Goal: Information Seeking & Learning: Compare options

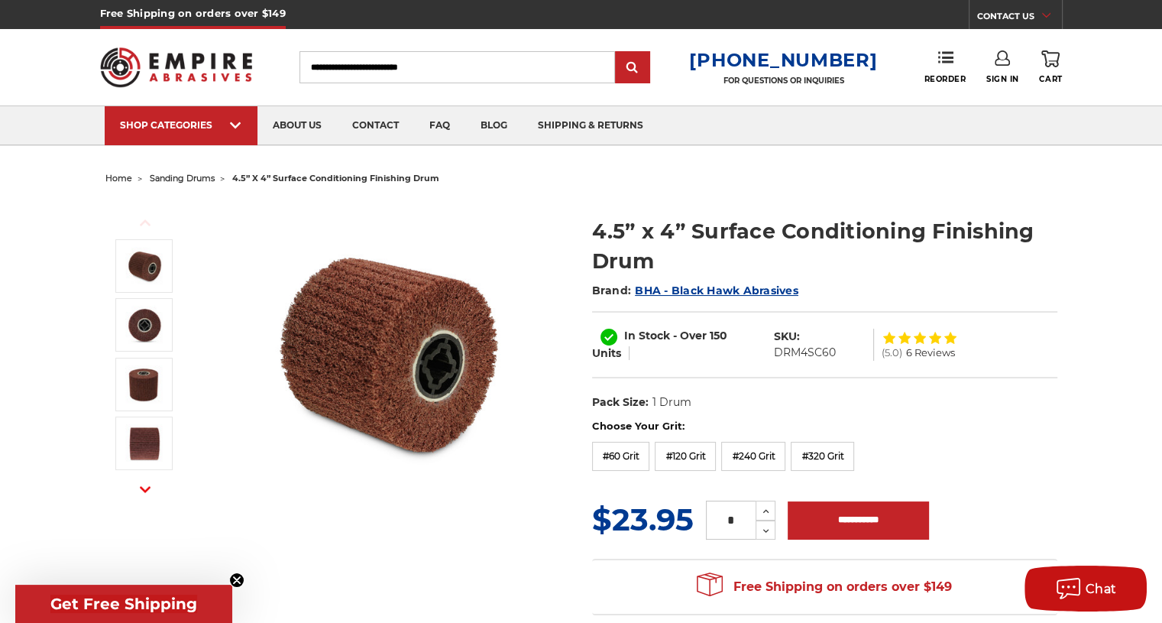
click at [680, 455] on label "#120 Grit" at bounding box center [685, 455] width 61 height 29
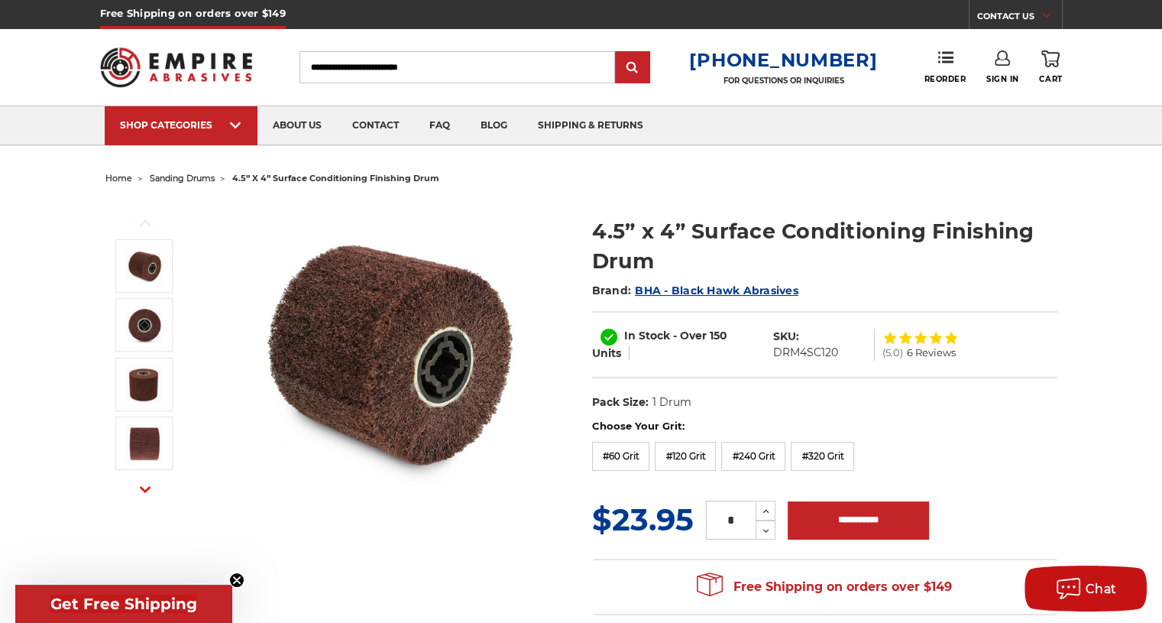
click at [749, 455] on label "#240 Grit" at bounding box center [753, 455] width 64 height 29
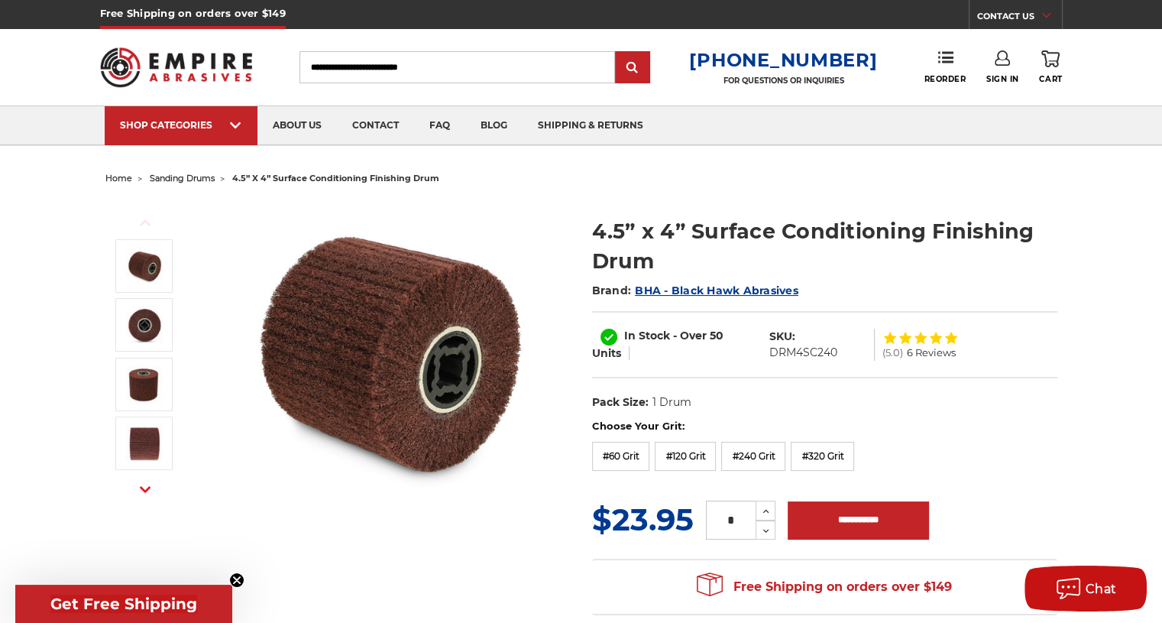
click at [814, 454] on label "#320 Grit" at bounding box center [822, 455] width 63 height 29
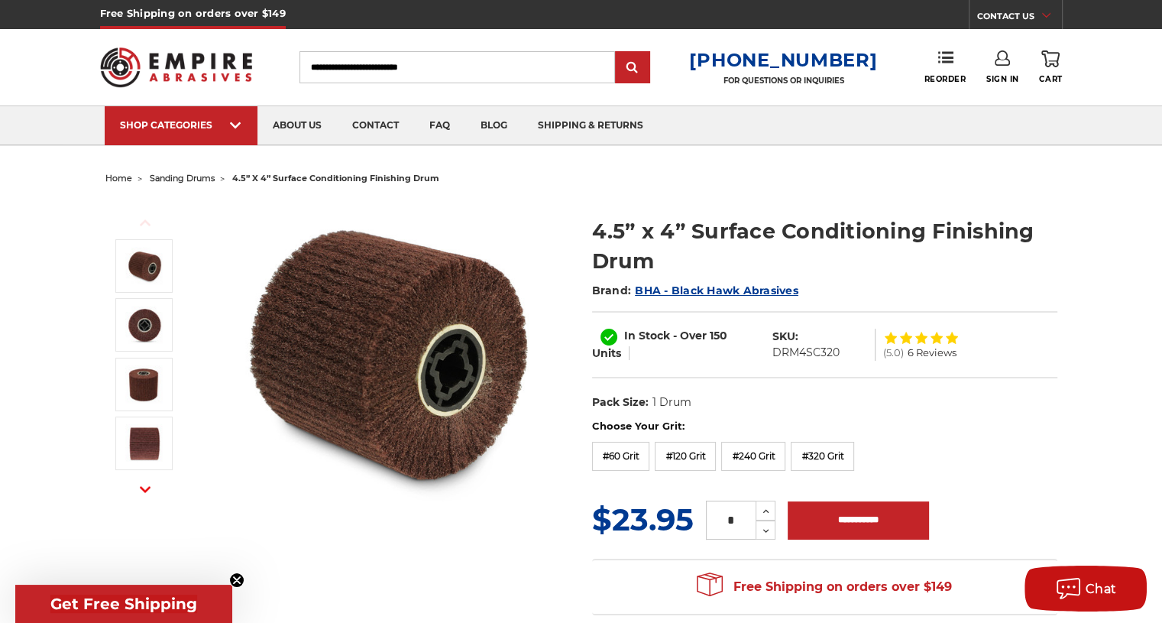
click at [635, 459] on label "#60 Grit" at bounding box center [621, 455] width 58 height 29
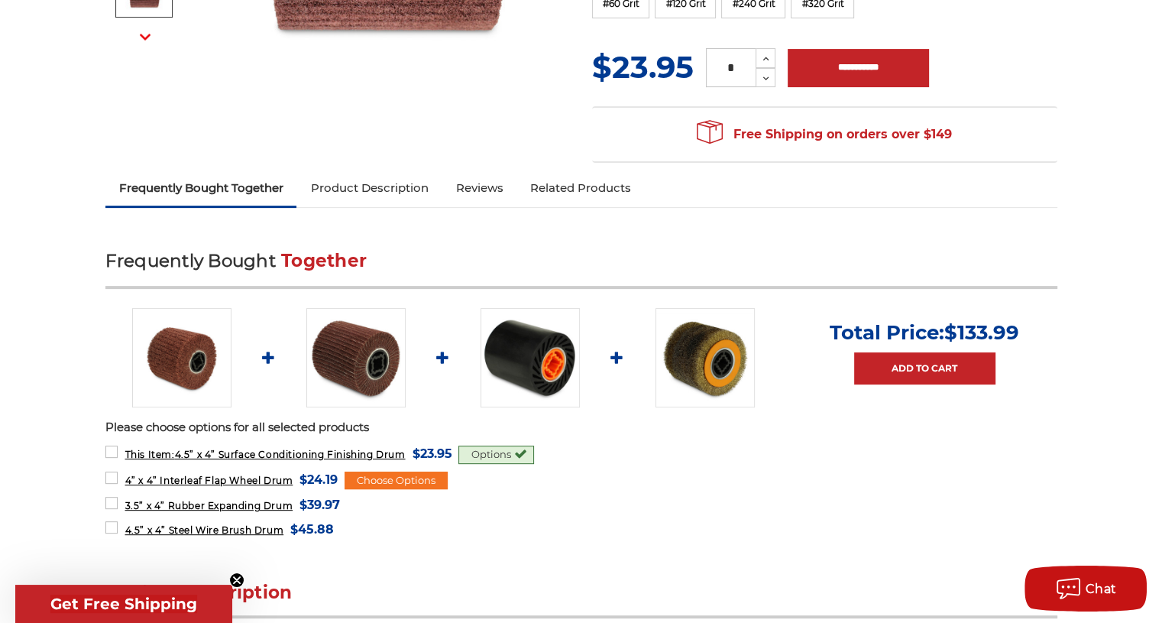
scroll to position [458, 0]
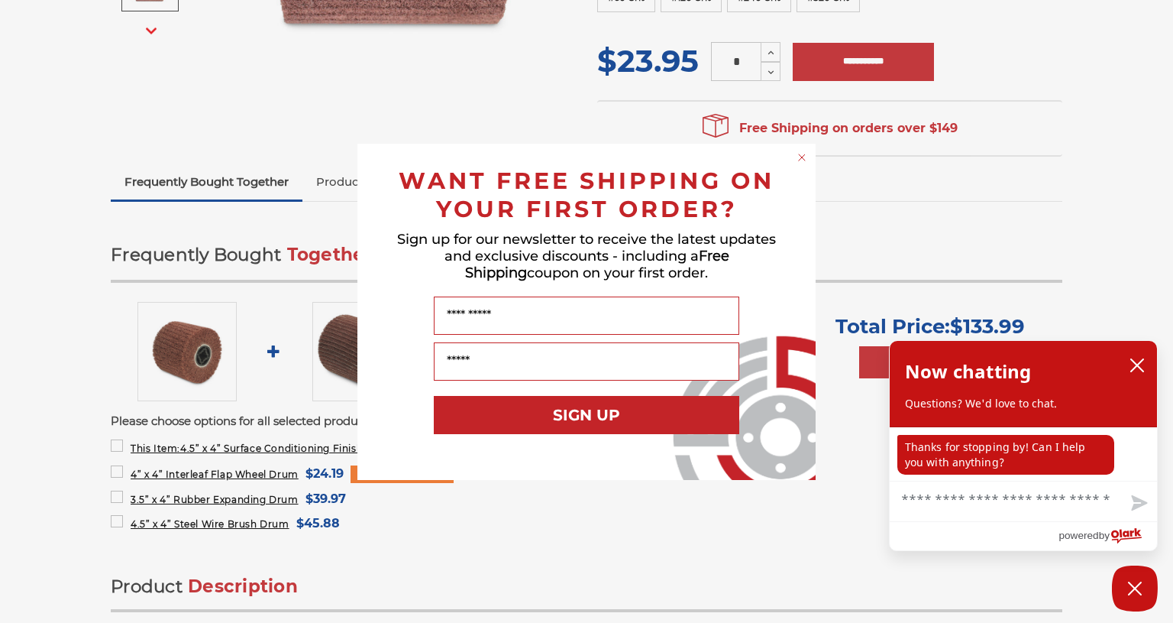
click at [796, 157] on circle "Close dialog" at bounding box center [802, 157] width 15 height 15
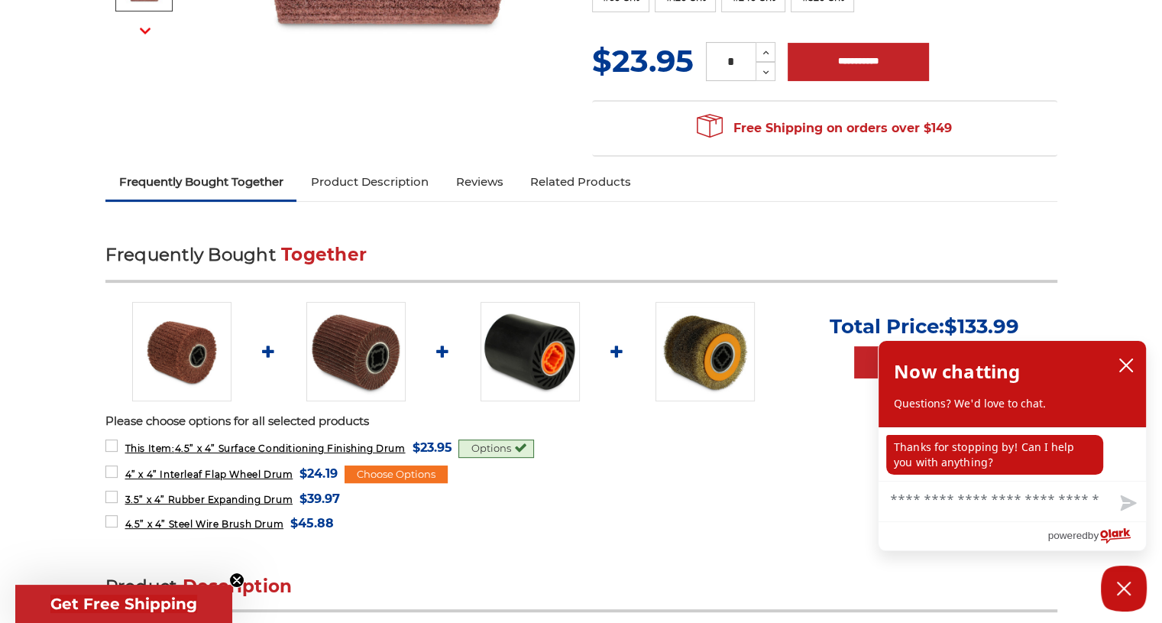
click at [545, 340] on img at bounding box center [529, 351] width 99 height 99
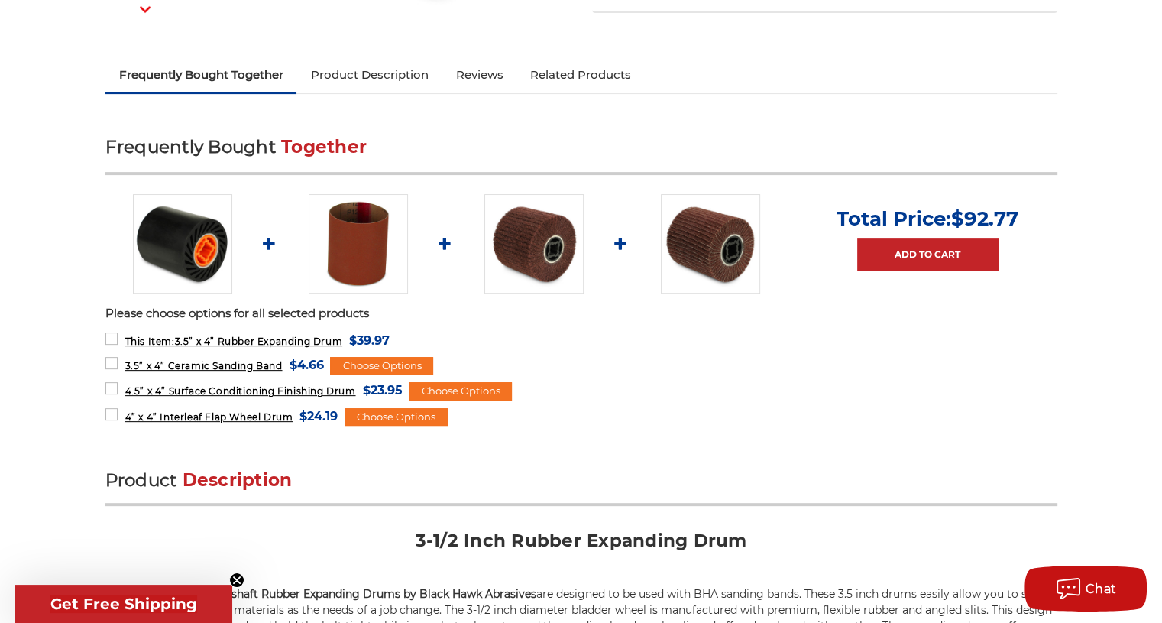
scroll to position [458, 0]
